Goal: Navigation & Orientation: Go to known website

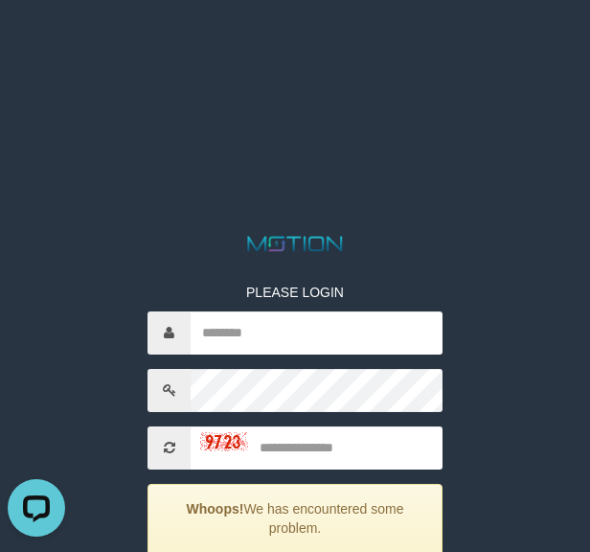
click at [561, 48] on html "PLEASE LOGIN Whoops! We has encountered some problem. Your account is inactive,…" at bounding box center [295, 24] width 590 height 48
drag, startPoint x: 544, startPoint y: 404, endPoint x: 574, endPoint y: 298, distance: 110.4
click at [554, 48] on html "PLEASE LOGIN Whoops! We has encountered some problem. Your account is inactive,…" at bounding box center [295, 24] width 590 height 48
